Goal: Information Seeking & Learning: Check status

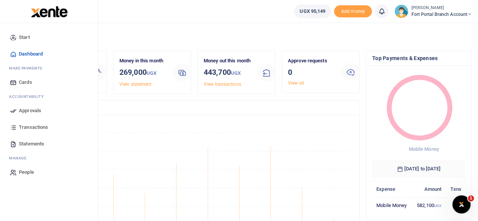
click at [32, 128] on span "Transactions" at bounding box center [33, 127] width 29 height 8
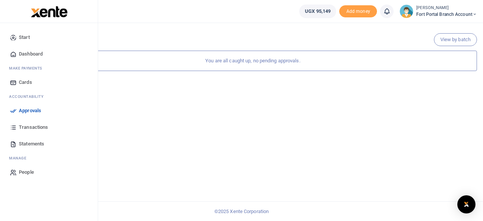
click at [26, 110] on span "Approvals" at bounding box center [30, 111] width 22 height 8
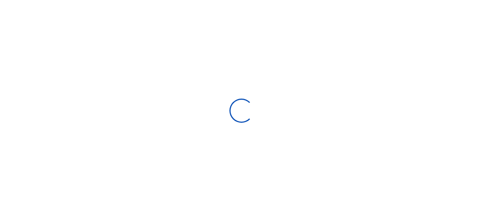
select select
type input "[DATE] - [DATE]"
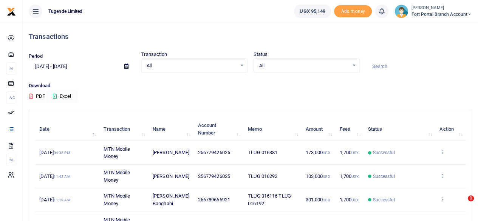
click at [33, 152] on div "Search: Date Transaction Name Account Number Memo Amount Fees Status Action 2nd…" at bounding box center [250, 217] width 442 height 216
click at [31, 153] on div "Search: Date Transaction Name Account Number Memo Amount Fees Status Action 2nd…" at bounding box center [250, 217] width 442 height 216
drag, startPoint x: 34, startPoint y: 173, endPoint x: 35, endPoint y: 191, distance: 17.4
click at [35, 191] on div "Search: Date Transaction Name Account Number Memo Amount Fees Status Action 2nd…" at bounding box center [250, 217] width 442 height 216
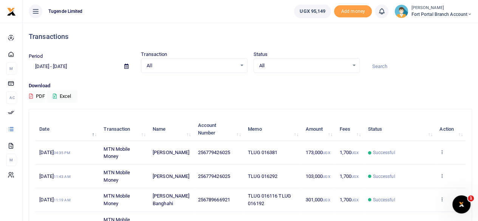
click at [242, 65] on div "All Select an option..." at bounding box center [193, 66] width 105 height 8
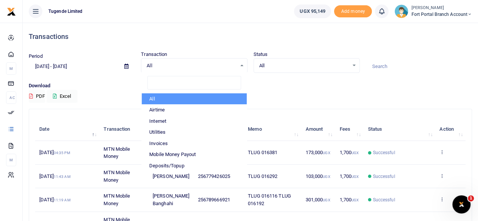
click at [352, 69] on div "All Select an option... All Processing Successful Pending Declined Failed" at bounding box center [306, 65] width 106 height 15
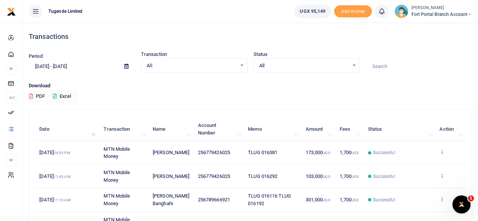
click at [354, 65] on div "All Select an option..." at bounding box center [306, 66] width 105 height 8
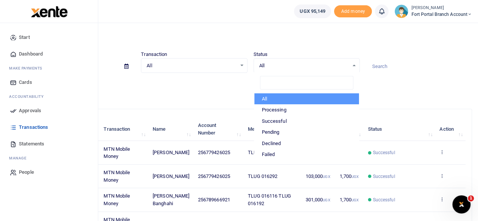
click at [28, 141] on span "Statements" at bounding box center [31, 144] width 25 height 8
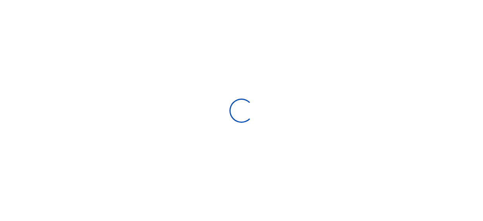
select select "ALL"
type input "[DATE] - [DATE]"
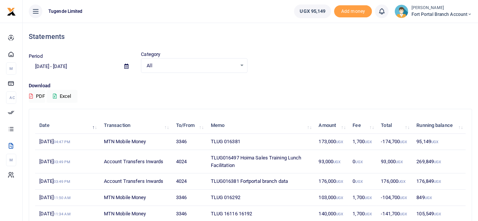
click at [124, 66] on icon at bounding box center [126, 66] width 4 height 5
